Goal: Find specific page/section: Find specific page/section

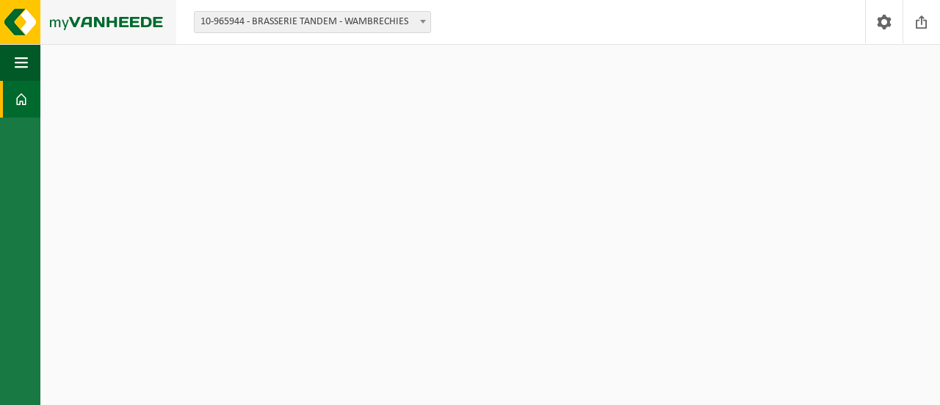
click at [16, 17] on img at bounding box center [88, 22] width 176 height 44
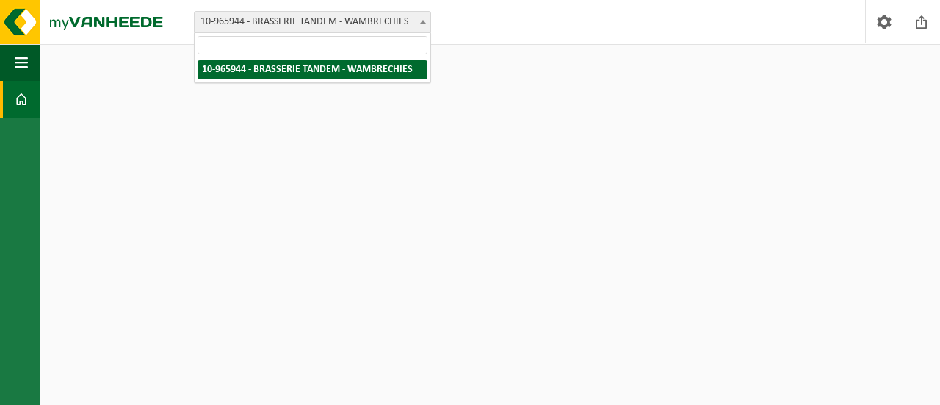
click at [272, 32] on span "10-965944 - BRASSERIE TANDEM - WAMBRECHIES" at bounding box center [313, 22] width 236 height 21
click at [287, 29] on span "10-965944 - BRASSERIE TANDEM - WAMBRECHIES" at bounding box center [313, 22] width 236 height 21
